Goal: Task Accomplishment & Management: Use online tool/utility

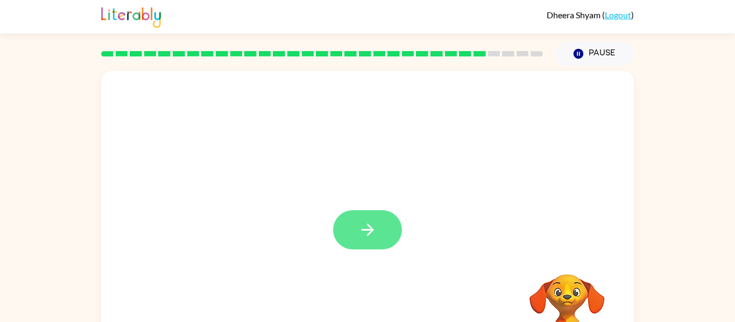
click at [363, 233] on icon "button" at bounding box center [367, 230] width 19 height 19
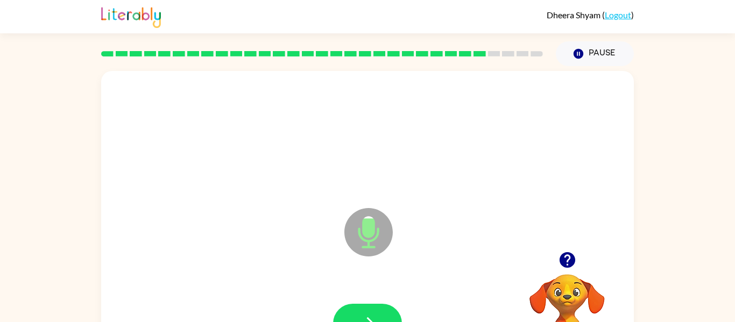
click at [376, 226] on icon at bounding box center [368, 232] width 48 height 48
click at [376, 316] on icon "button" at bounding box center [367, 323] width 19 height 19
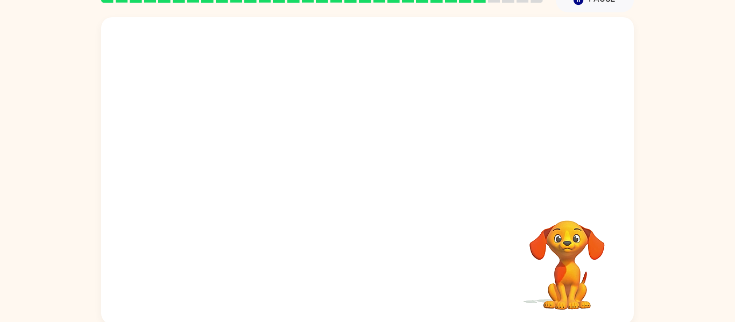
click at [541, 130] on div at bounding box center [367, 107] width 533 height 181
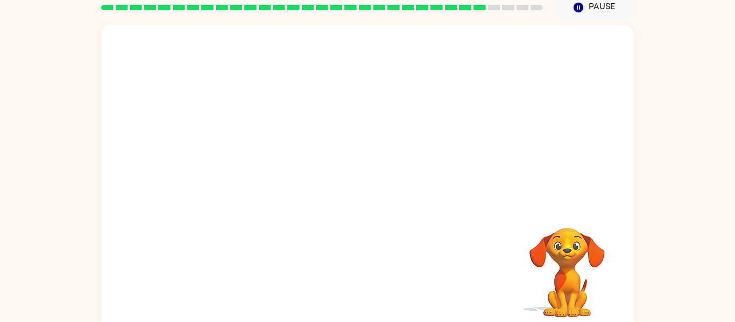
scroll to position [46, 0]
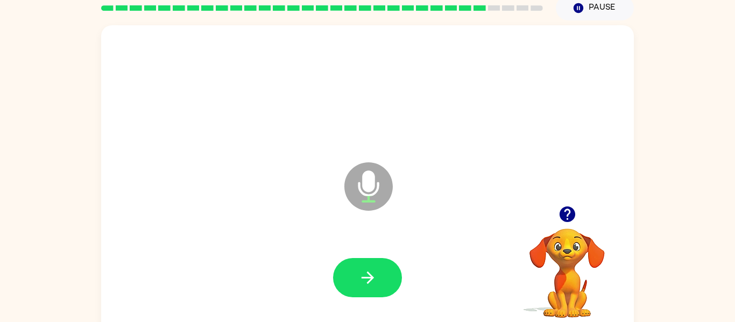
click at [263, 223] on div "Microphone The Microphone is here when it is your turn to talk" at bounding box center [367, 178] width 533 height 307
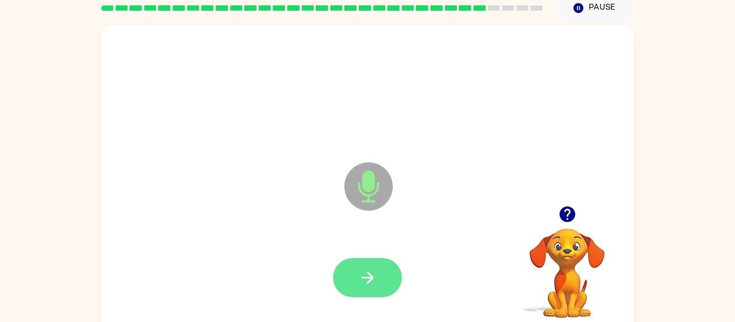
click at [368, 269] on icon "button" at bounding box center [367, 278] width 19 height 19
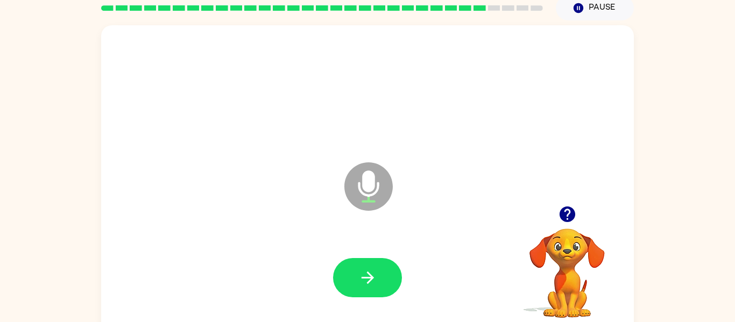
click at [379, 189] on icon at bounding box center [368, 187] width 48 height 48
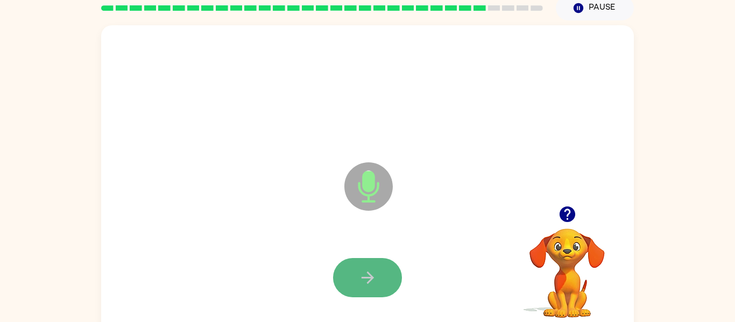
click at [372, 277] on icon "button" at bounding box center [367, 278] width 19 height 19
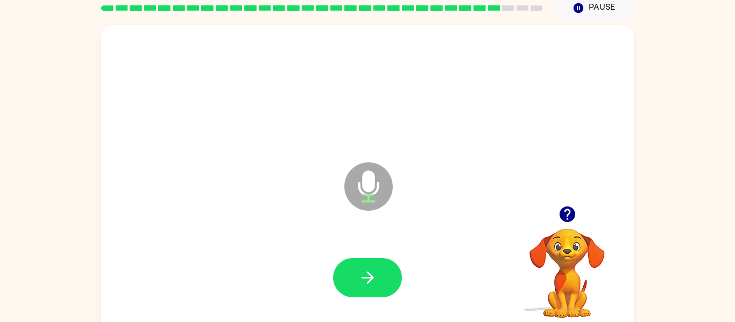
click at [372, 277] on icon "button" at bounding box center [367, 278] width 19 height 19
click at [369, 202] on icon "Microphone The Microphone is here when it is your turn to talk" at bounding box center [422, 200] width 161 height 81
click at [343, 290] on button "button" at bounding box center [367, 277] width 69 height 39
click at [355, 193] on icon at bounding box center [368, 187] width 48 height 48
click at [354, 263] on button "button" at bounding box center [367, 277] width 69 height 39
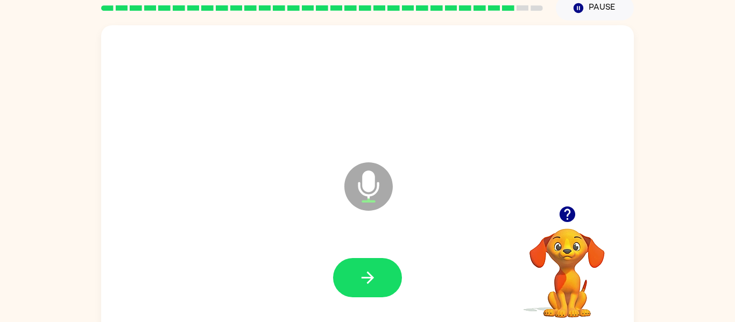
click at [362, 196] on icon at bounding box center [368, 187] width 48 height 48
click at [359, 267] on button "button" at bounding box center [367, 277] width 69 height 39
click at [371, 193] on icon at bounding box center [368, 187] width 48 height 48
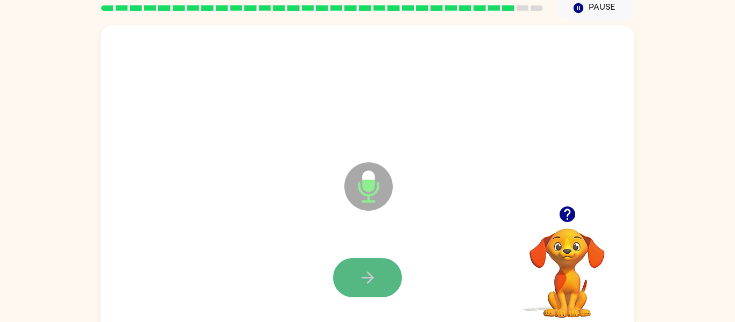
click at [378, 278] on button "button" at bounding box center [367, 277] width 69 height 39
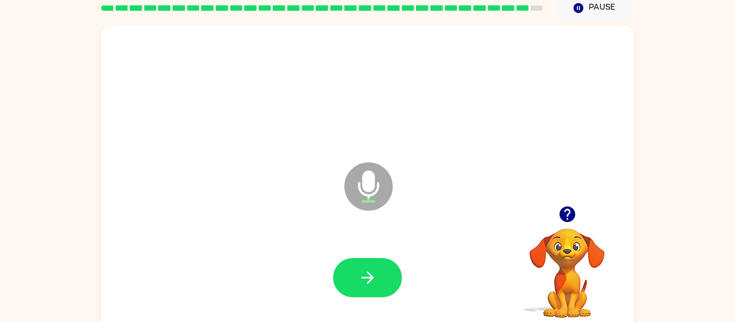
click at [373, 185] on icon "Microphone The Microphone is here when it is your turn to talk" at bounding box center [422, 200] width 161 height 81
click at [363, 279] on icon "button" at bounding box center [367, 278] width 19 height 19
click at [375, 180] on icon at bounding box center [368, 187] width 48 height 48
click at [373, 283] on icon "button" at bounding box center [367, 278] width 19 height 19
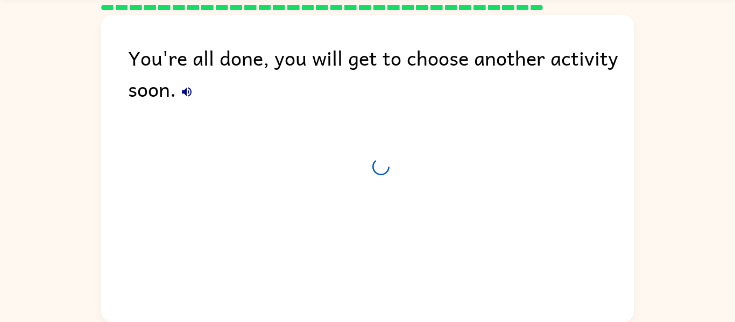
scroll to position [36, 0]
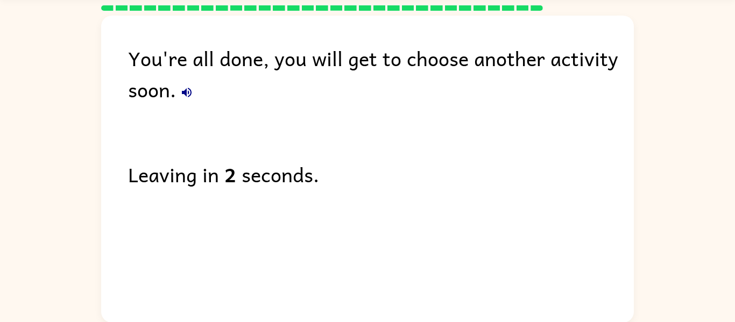
click at [187, 91] on icon "button" at bounding box center [186, 92] width 13 height 13
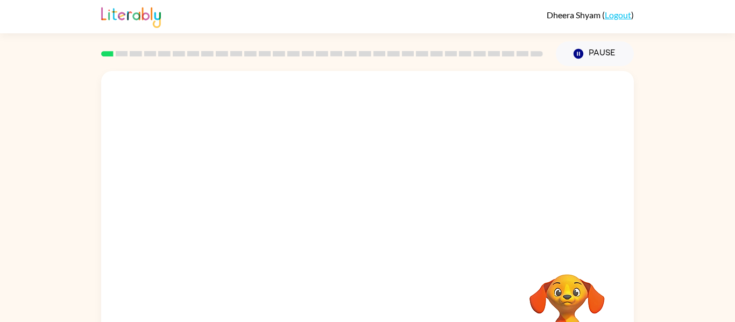
click at [330, 173] on video "Your browser must support playing .mp4 files to use Literably. Please try using…" at bounding box center [367, 161] width 533 height 181
click at [362, 233] on div at bounding box center [367, 229] width 69 height 39
click at [347, 228] on button "button" at bounding box center [367, 229] width 69 height 39
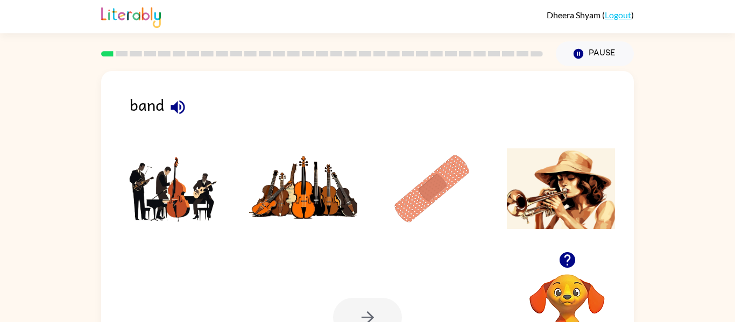
click at [177, 106] on icon "button" at bounding box center [178, 107] width 14 height 14
click at [166, 223] on img at bounding box center [174, 189] width 109 height 81
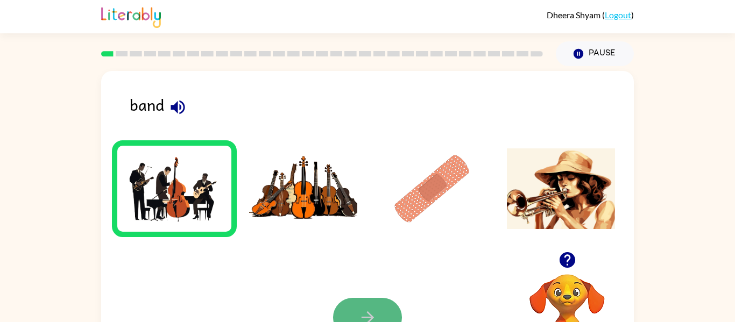
click at [351, 309] on button "button" at bounding box center [367, 317] width 69 height 39
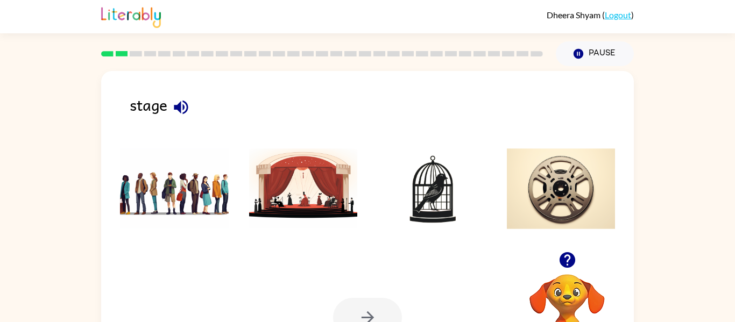
click at [182, 101] on icon "button" at bounding box center [181, 107] width 19 height 19
click at [291, 165] on img at bounding box center [303, 189] width 109 height 81
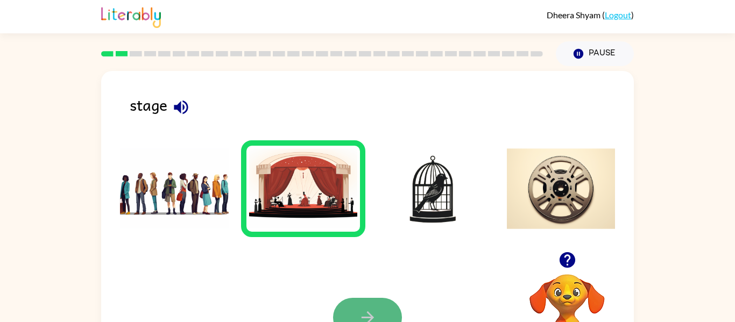
click at [386, 312] on button "button" at bounding box center [367, 317] width 69 height 39
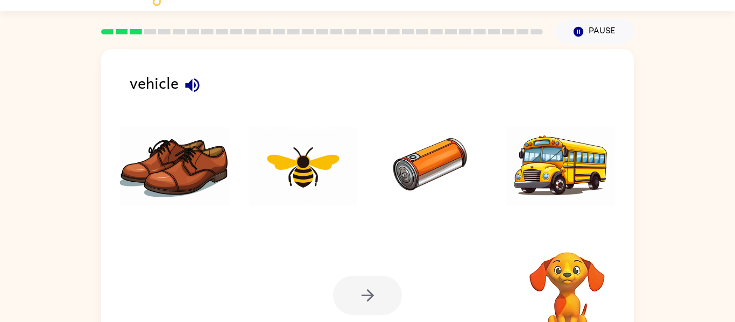
scroll to position [20, 0]
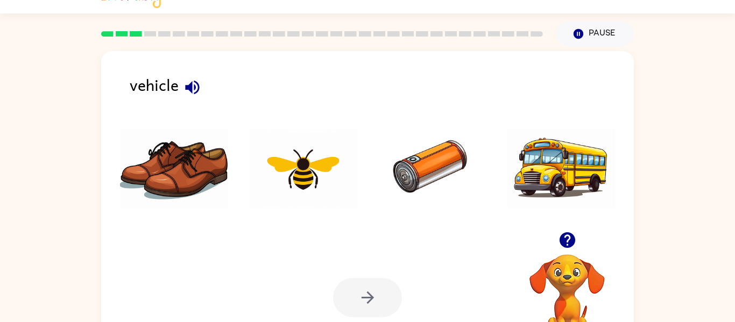
click at [196, 86] on icon "button" at bounding box center [192, 87] width 19 height 19
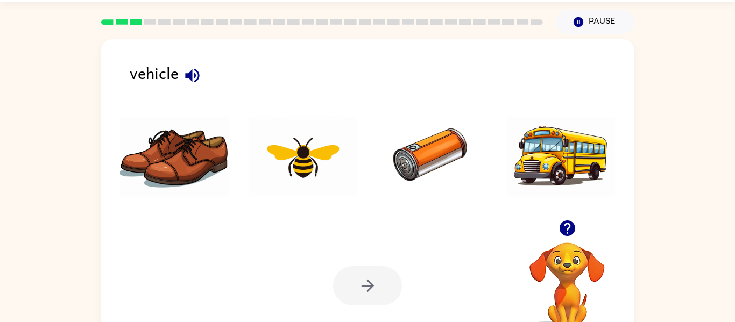
scroll to position [45, 0]
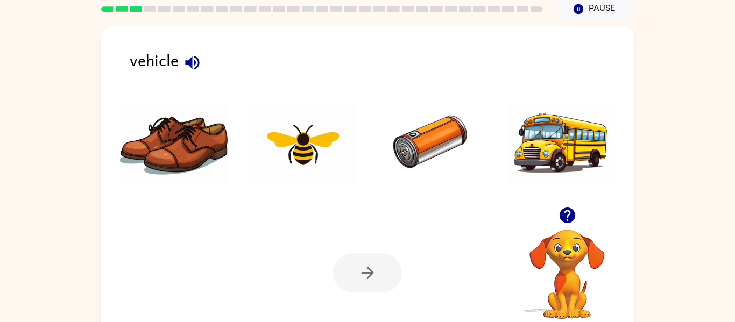
click at [167, 167] on img at bounding box center [174, 144] width 109 height 81
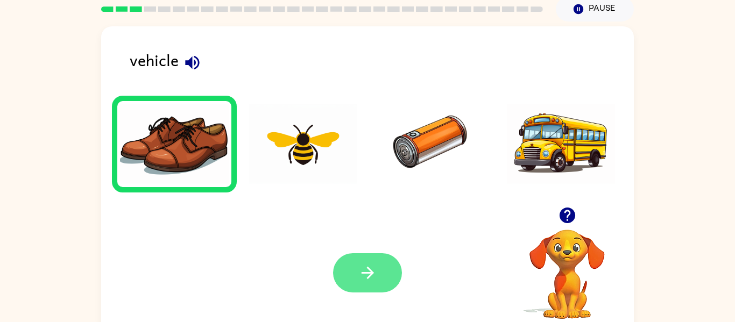
click at [365, 262] on button "button" at bounding box center [367, 272] width 69 height 39
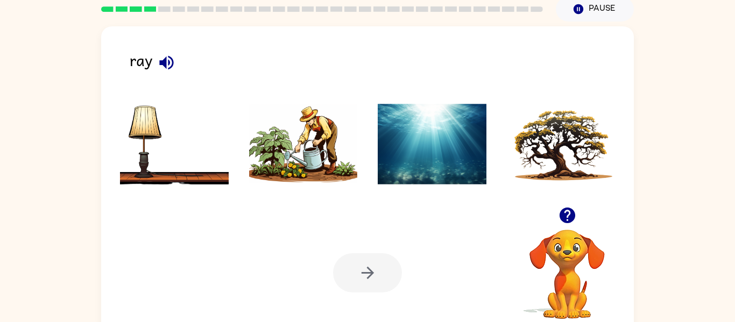
click at [172, 67] on icon "button" at bounding box center [166, 62] width 19 height 19
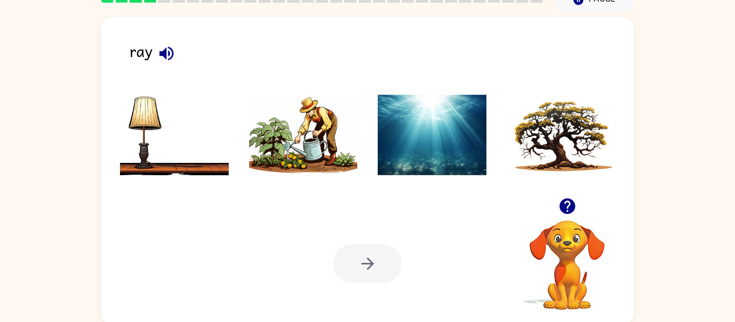
scroll to position [55, 0]
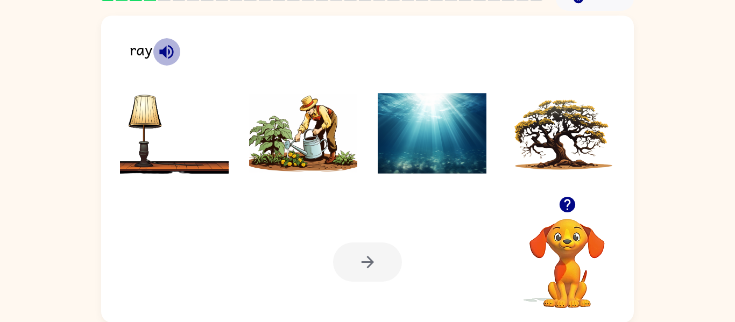
click at [172, 50] on icon "button" at bounding box center [166, 52] width 14 height 14
click at [170, 56] on icon "button" at bounding box center [166, 52] width 19 height 19
click at [154, 59] on button "button" at bounding box center [166, 51] width 27 height 27
click at [170, 53] on icon "button" at bounding box center [166, 52] width 19 height 19
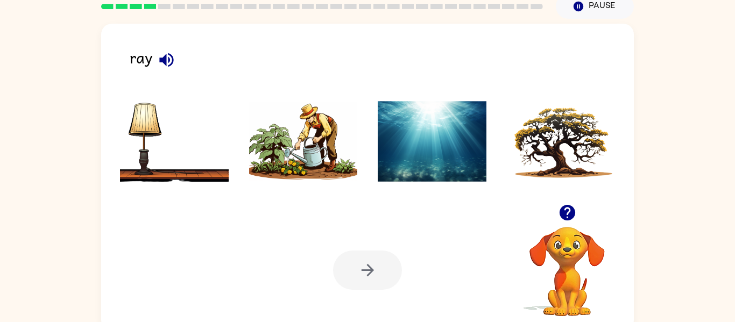
scroll to position [43, 0]
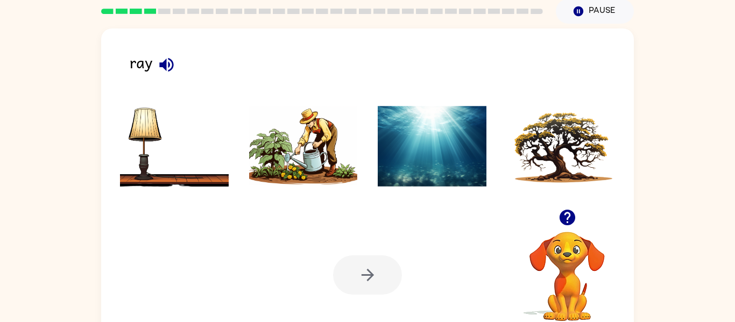
click at [587, 158] on img at bounding box center [561, 146] width 109 height 81
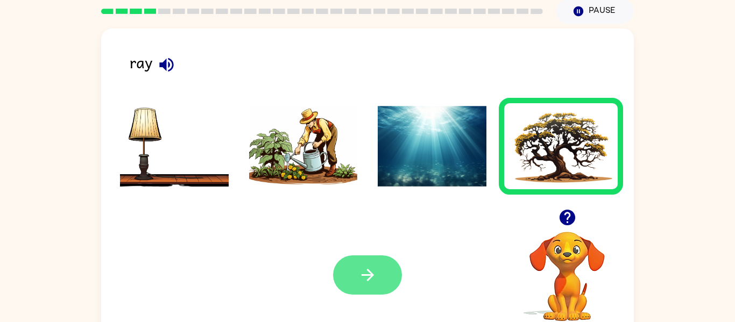
click at [374, 276] on icon "button" at bounding box center [367, 275] width 19 height 19
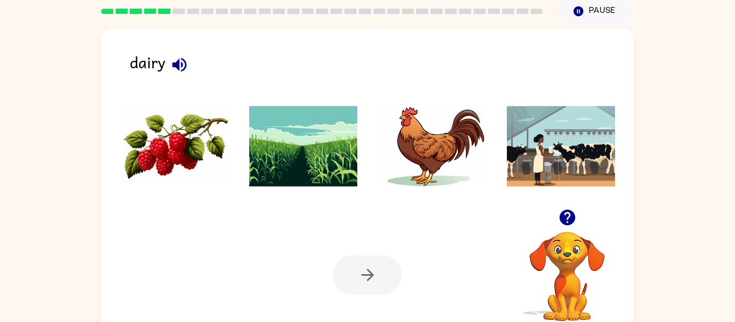
click at [177, 62] on icon "button" at bounding box center [179, 65] width 14 height 14
click at [561, 151] on img at bounding box center [561, 146] width 109 height 81
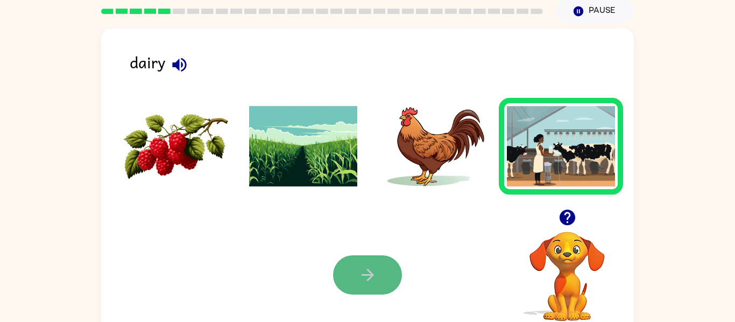
click at [366, 288] on button "button" at bounding box center [367, 275] width 69 height 39
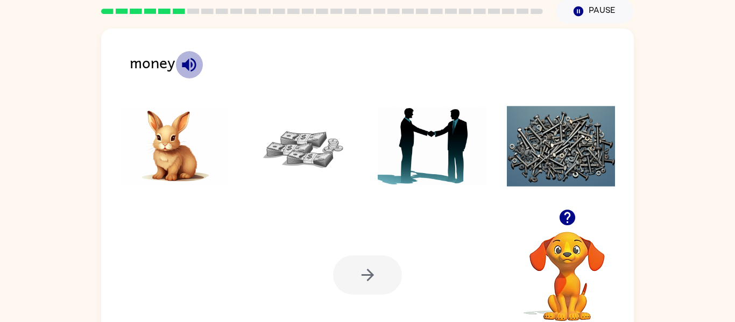
click at [191, 59] on icon "button" at bounding box center [189, 65] width 14 height 14
click at [314, 147] on img at bounding box center [303, 146] width 109 height 81
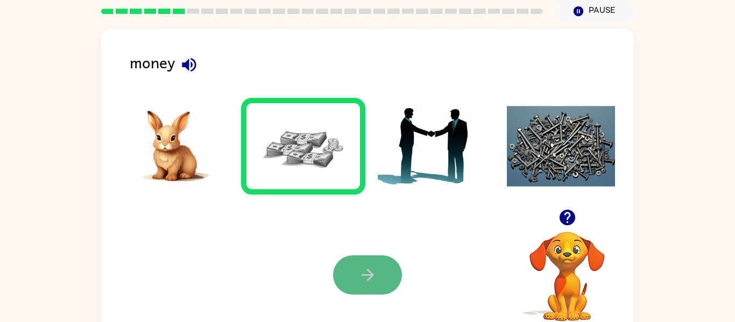
click at [363, 279] on icon "button" at bounding box center [367, 275] width 19 height 19
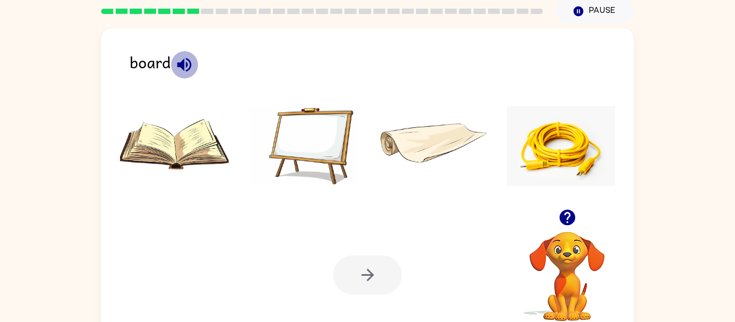
click at [189, 61] on icon "button" at bounding box center [184, 65] width 14 height 14
click at [326, 139] on img at bounding box center [303, 146] width 109 height 81
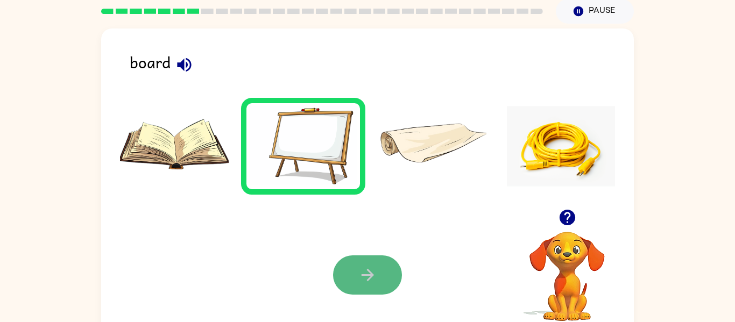
click at [376, 267] on icon "button" at bounding box center [367, 275] width 19 height 19
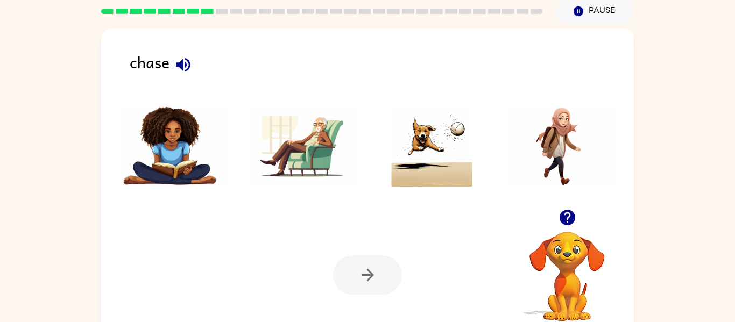
click at [187, 64] on icon "button" at bounding box center [183, 64] width 19 height 19
click at [447, 122] on img at bounding box center [432, 146] width 109 height 81
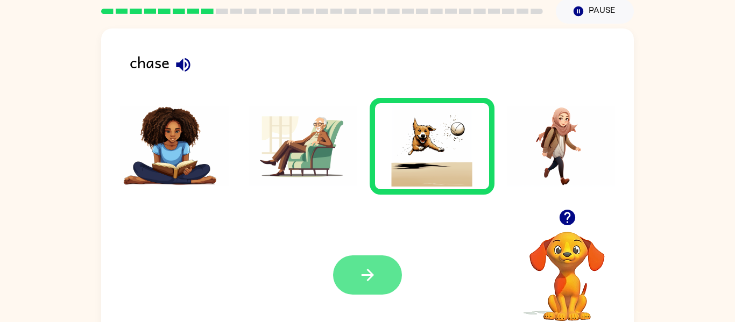
click at [377, 275] on button "button" at bounding box center [367, 275] width 69 height 39
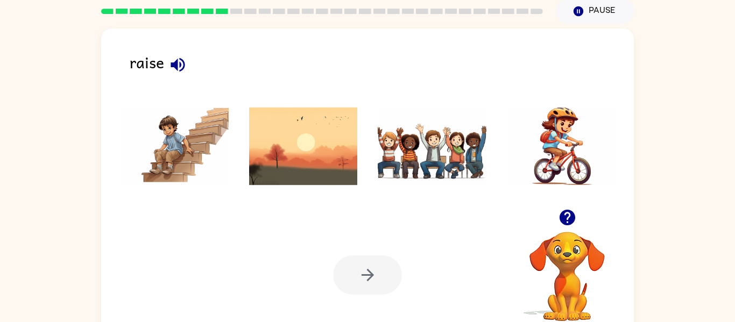
click at [179, 64] on icon "button" at bounding box center [177, 64] width 19 height 19
click at [181, 64] on icon "button" at bounding box center [178, 65] width 14 height 14
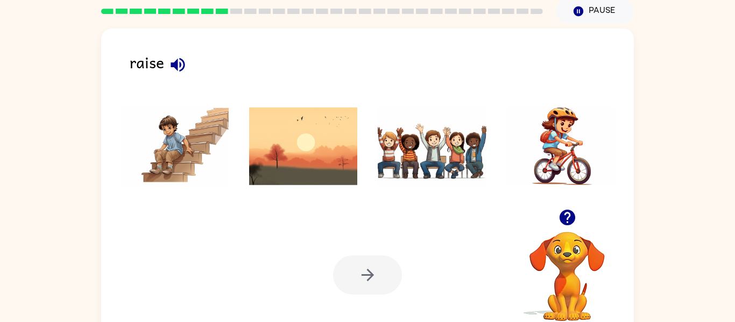
click at [181, 64] on icon "button" at bounding box center [178, 65] width 14 height 14
click at [175, 65] on icon "button" at bounding box center [178, 65] width 14 height 14
click at [286, 148] on img at bounding box center [303, 146] width 109 height 81
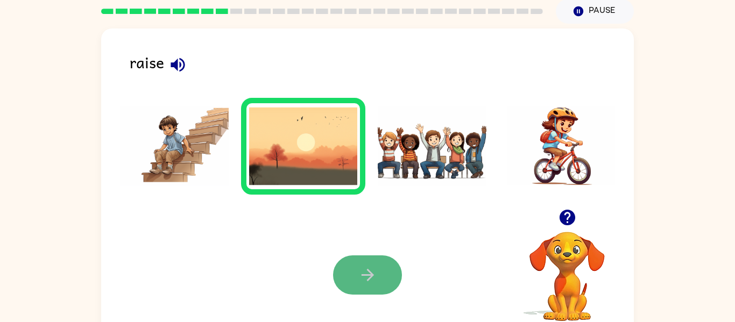
click at [373, 280] on icon "button" at bounding box center [367, 275] width 19 height 19
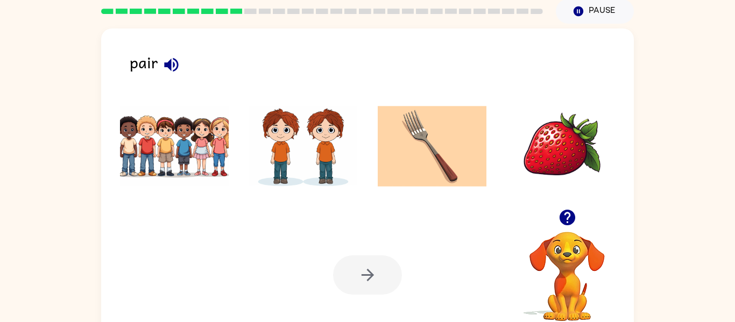
click at [172, 67] on icon "button" at bounding box center [171, 64] width 19 height 19
click at [298, 141] on img at bounding box center [303, 146] width 109 height 81
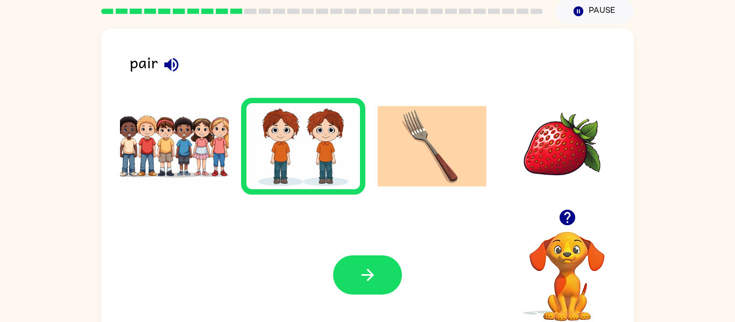
click at [297, 136] on img at bounding box center [303, 146] width 109 height 81
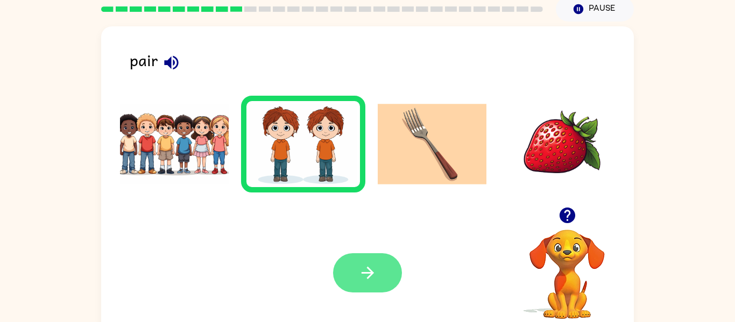
click at [357, 288] on button "button" at bounding box center [367, 272] width 69 height 39
click at [361, 279] on div at bounding box center [367, 272] width 69 height 39
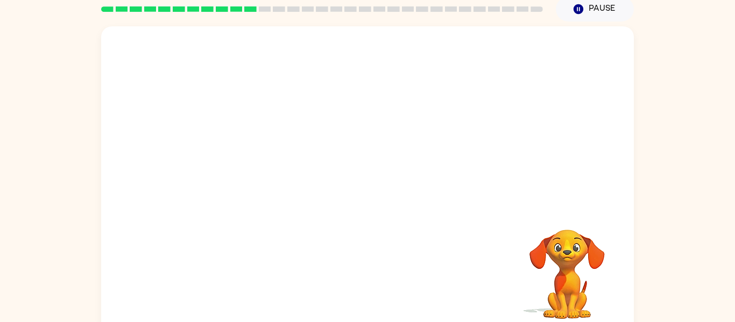
click at [557, 269] on video "Your browser must support playing .mp4 files to use Literably. Please try using…" at bounding box center [567, 267] width 108 height 108
click at [576, 248] on video "Your browser must support playing .mp4 files to use Literably. Please try using…" at bounding box center [567, 267] width 108 height 108
click at [562, 254] on video "Your browser must support playing .mp4 files to use Literably. Please try using…" at bounding box center [567, 267] width 108 height 108
click at [1, 7] on div "Dheera Shyam ( Logout ) Pause Pause Your browser must support playing .mp4 file…" at bounding box center [367, 144] width 735 height 378
click at [493, 246] on div "Your browser must support playing .mp4 files to use Literably. Please try using…" at bounding box center [367, 179] width 533 height 307
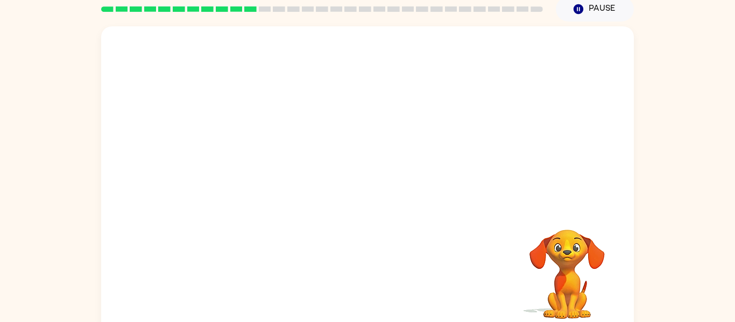
click at [493, 246] on div "Your browser must support playing .mp4 files to use Literably. Please try using…" at bounding box center [367, 179] width 533 height 307
click at [556, 129] on video "Your browser must support playing .mp4 files to use Literably. Please try using…" at bounding box center [367, 116] width 533 height 181
click at [558, 267] on video "Your browser must support playing .mp4 files to use Literably. Please try using…" at bounding box center [567, 267] width 108 height 108
click at [559, 271] on video "Your browser must support playing .mp4 files to use Literably. Please try using…" at bounding box center [567, 267] width 108 height 108
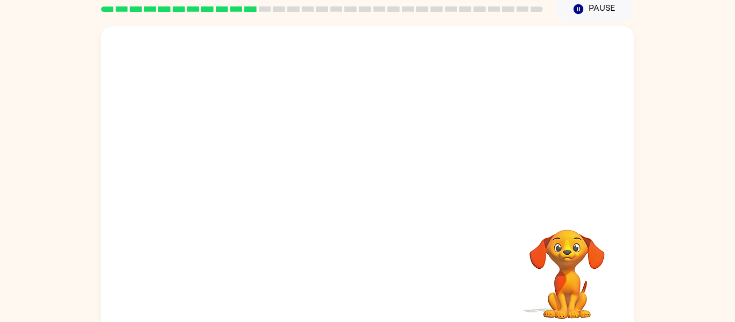
click at [274, 93] on video "Your browser must support playing .mp4 files to use Literably. Please try using…" at bounding box center [367, 116] width 533 height 181
click at [504, 58] on video "Your browser must support playing .mp4 files to use Literably. Please try using…" at bounding box center [367, 116] width 533 height 181
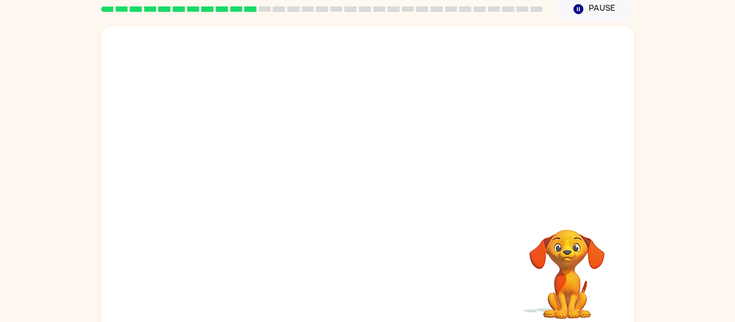
click at [505, 55] on video "Your browser must support playing .mp4 files to use Literably. Please try using…" at bounding box center [367, 116] width 533 height 181
click at [506, 47] on video "Your browser must support playing .mp4 files to use Literably. Please try using…" at bounding box center [367, 116] width 533 height 181
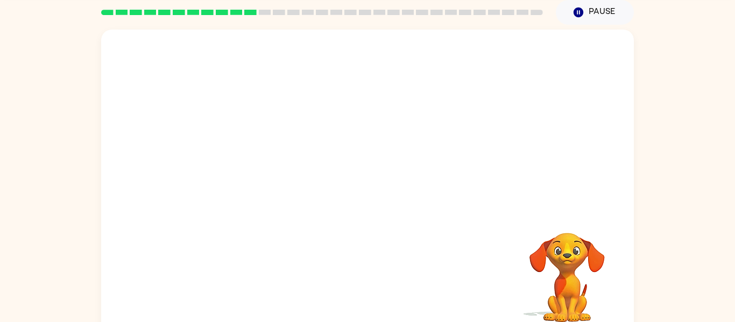
scroll to position [31, 0]
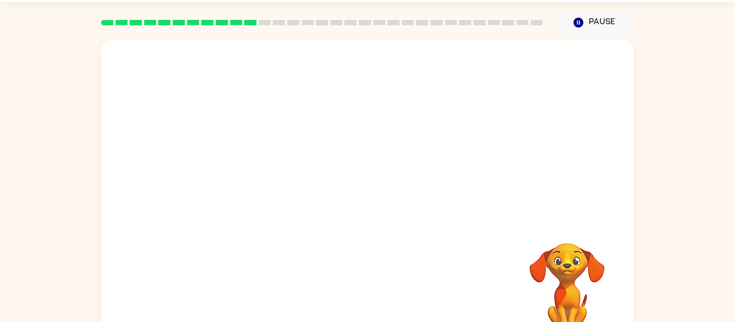
click at [500, 74] on video "Your browser must support playing .mp4 files to use Literably. Please try using…" at bounding box center [367, 130] width 533 height 181
click at [510, 72] on video "Your browser must support playing .mp4 files to use Literably. Please try using…" at bounding box center [367, 130] width 533 height 181
click at [419, 107] on video "Your browser must support playing .mp4 files to use Literably. Please try using…" at bounding box center [367, 130] width 533 height 181
click at [272, 170] on video "Your browser must support playing .mp4 files to use Literably. Please try using…" at bounding box center [367, 130] width 533 height 181
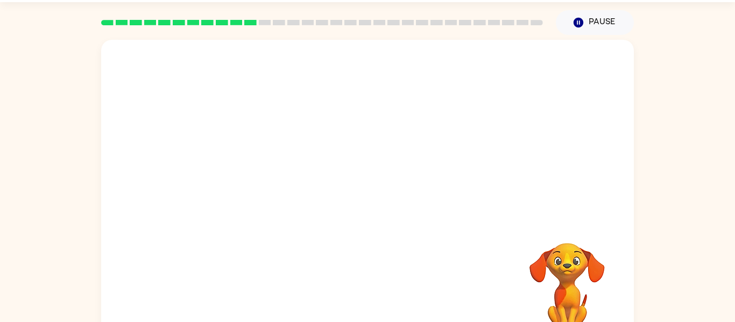
click at [272, 170] on video "Your browser must support playing .mp4 files to use Literably. Please try using…" at bounding box center [367, 130] width 533 height 181
click at [238, 174] on video "Your browser must support playing .mp4 files to use Literably. Please try using…" at bounding box center [367, 130] width 533 height 181
click at [241, 170] on video "Your browser must support playing .mp4 files to use Literably. Please try using…" at bounding box center [367, 130] width 533 height 181
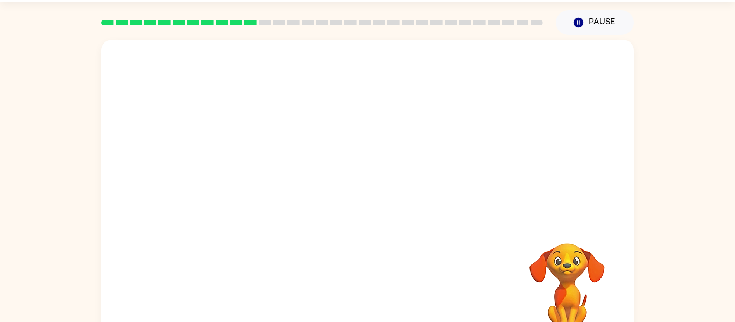
click at [241, 171] on video "Your browser must support playing .mp4 files to use Literably. Please try using…" at bounding box center [367, 130] width 533 height 181
click at [243, 167] on video "Your browser must support playing .mp4 files to use Literably. Please try using…" at bounding box center [367, 130] width 533 height 181
click at [253, 178] on video "Your browser must support playing .mp4 files to use Literably. Please try using…" at bounding box center [367, 130] width 533 height 181
click at [247, 170] on video "Your browser must support playing .mp4 files to use Literably. Please try using…" at bounding box center [367, 130] width 533 height 181
click at [277, 118] on video "Your browser must support playing .mp4 files to use Literably. Please try using…" at bounding box center [367, 130] width 533 height 181
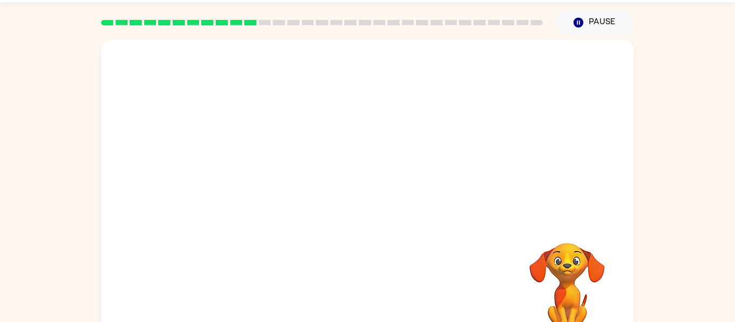
click at [288, 109] on video "Your browser must support playing .mp4 files to use Literably. Please try using…" at bounding box center [367, 130] width 533 height 181
click at [272, 125] on video "Your browser must support playing .mp4 files to use Literably. Please try using…" at bounding box center [367, 130] width 533 height 181
click at [350, 73] on video "Your browser must support playing .mp4 files to use Literably. Please try using…" at bounding box center [367, 130] width 533 height 181
click at [498, 72] on video "Your browser must support playing .mp4 files to use Literably. Please try using…" at bounding box center [367, 130] width 533 height 181
click at [548, 290] on video "Your browser must support playing .mp4 files to use Literably. Please try using…" at bounding box center [567, 281] width 108 height 108
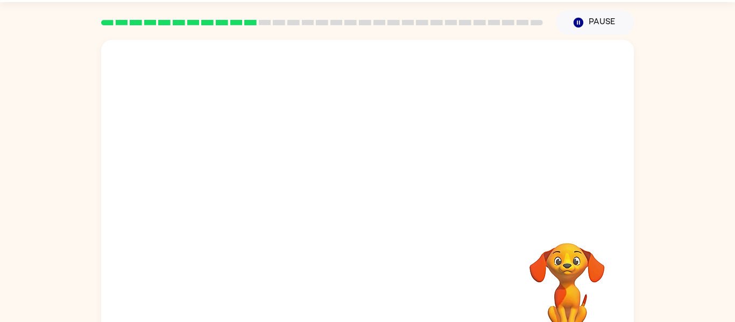
click at [578, 278] on video "Your browser must support playing .mp4 files to use Literably. Please try using…" at bounding box center [567, 281] width 108 height 108
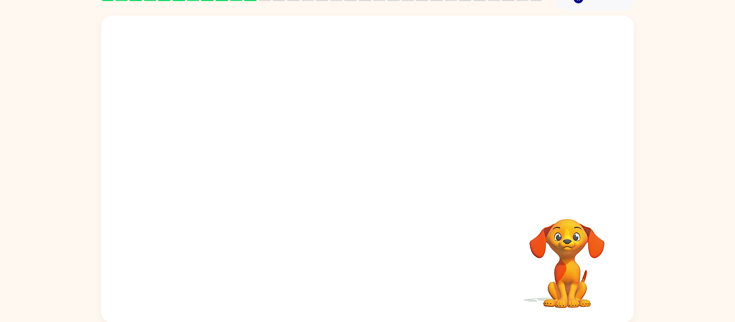
scroll to position [56, 0]
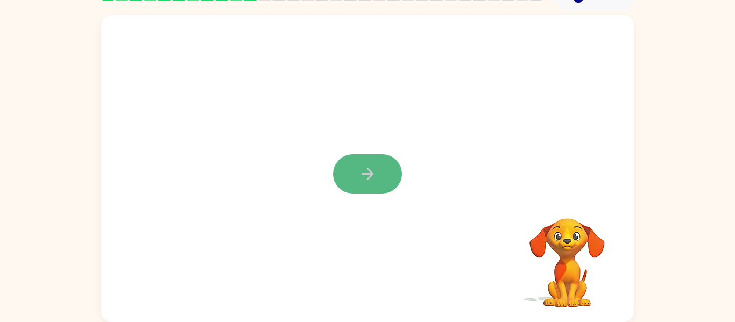
drag, startPoint x: 387, startPoint y: 181, endPoint x: 385, endPoint y: 189, distance: 8.9
click at [385, 189] on button "button" at bounding box center [367, 173] width 69 height 39
